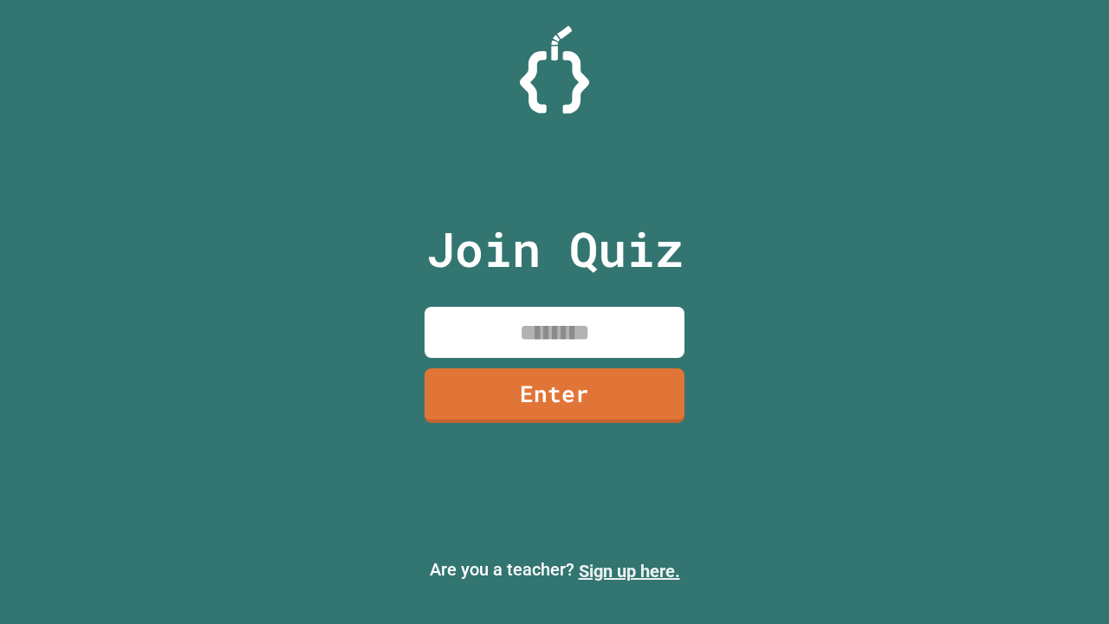
click at [621, 571] on link "Sign up here." at bounding box center [629, 571] width 101 height 21
